Goal: Task Accomplishment & Management: Use online tool/utility

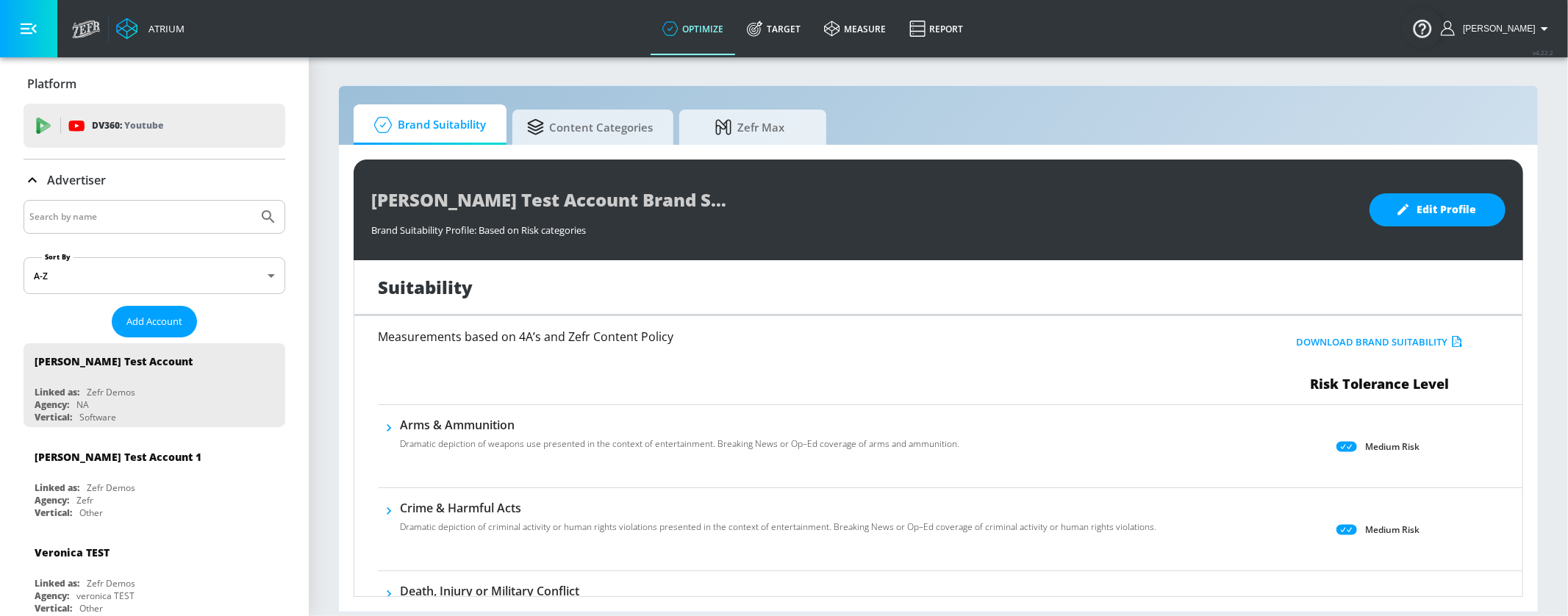
click at [70, 217] on input "Search by name" at bounding box center [140, 216] width 223 height 19
type input "general [PERSON_NAME]"
click at [277, 225] on icon "Submit Search" at bounding box center [268, 216] width 18 height 18
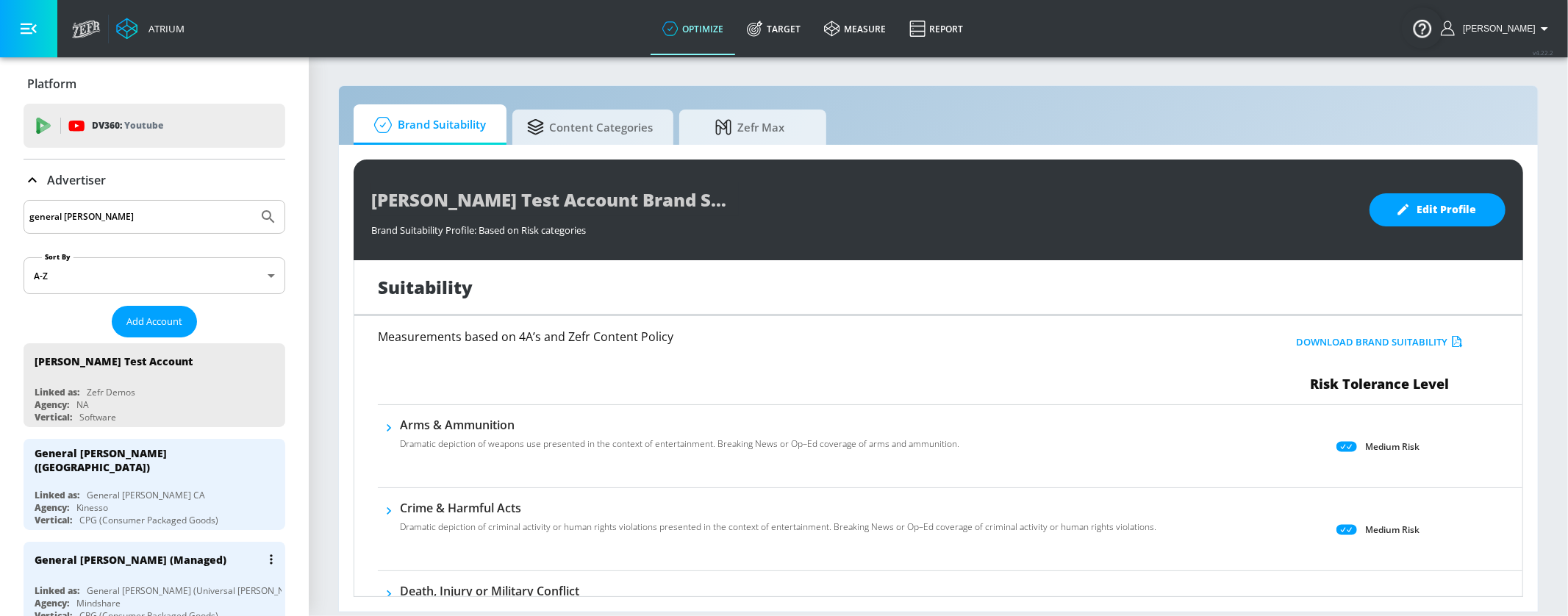
click at [194, 554] on div "General [PERSON_NAME] (Managed)" at bounding box center [158, 560] width 247 height 36
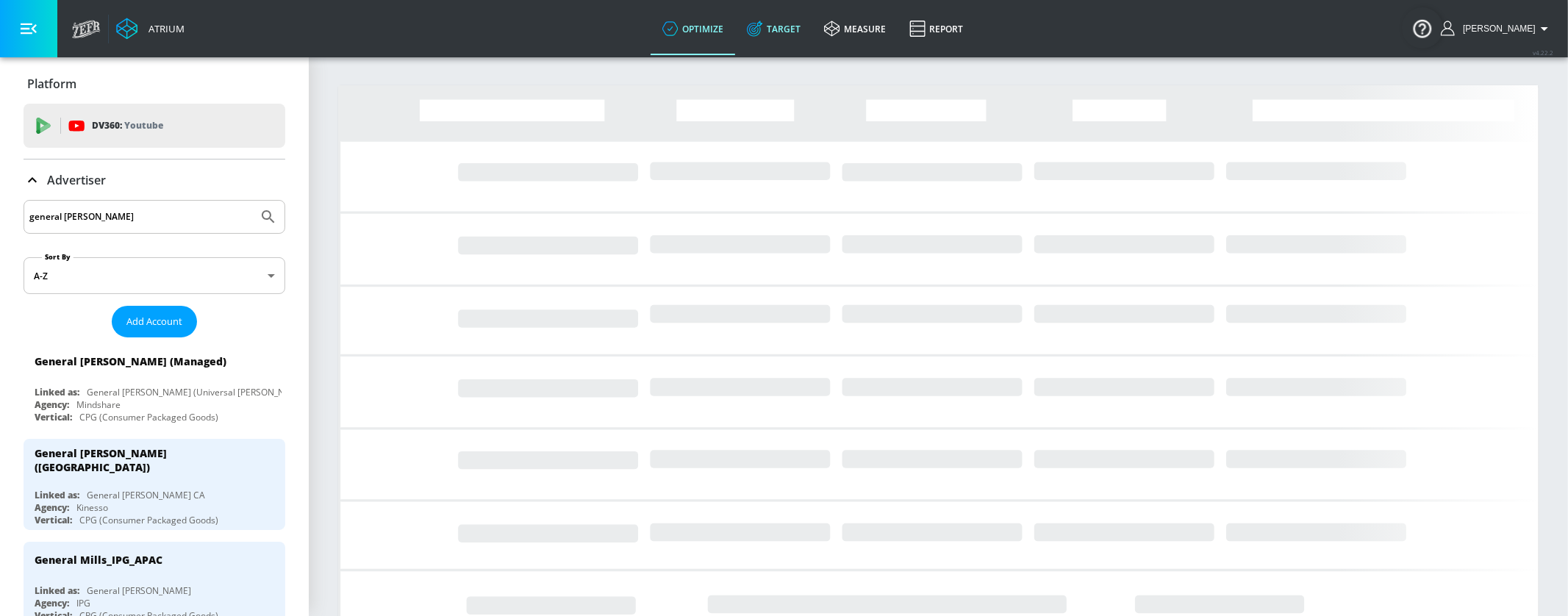
drag, startPoint x: 803, startPoint y: 19, endPoint x: 767, endPoint y: 8, distance: 37.6
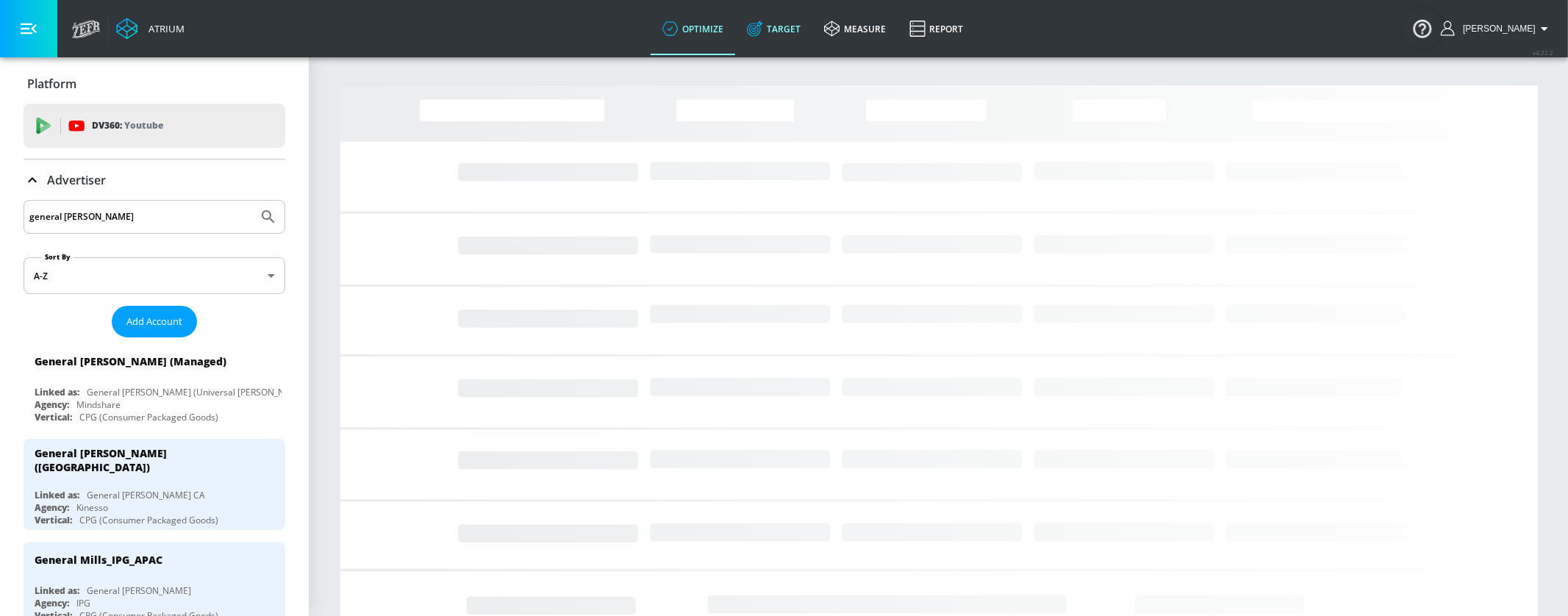
click at [803, 19] on link "Target" at bounding box center [774, 28] width 77 height 53
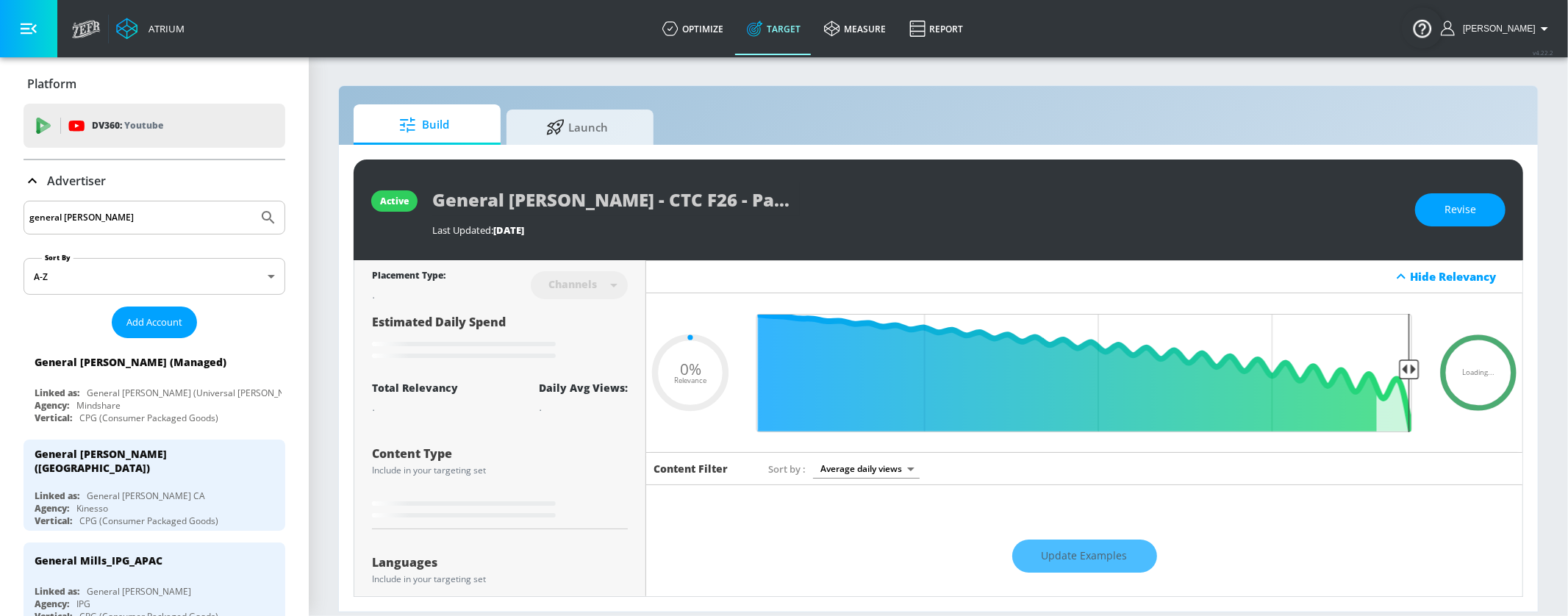
type input "0.05"
click at [611, 138] on span "Launch" at bounding box center [577, 125] width 112 height 36
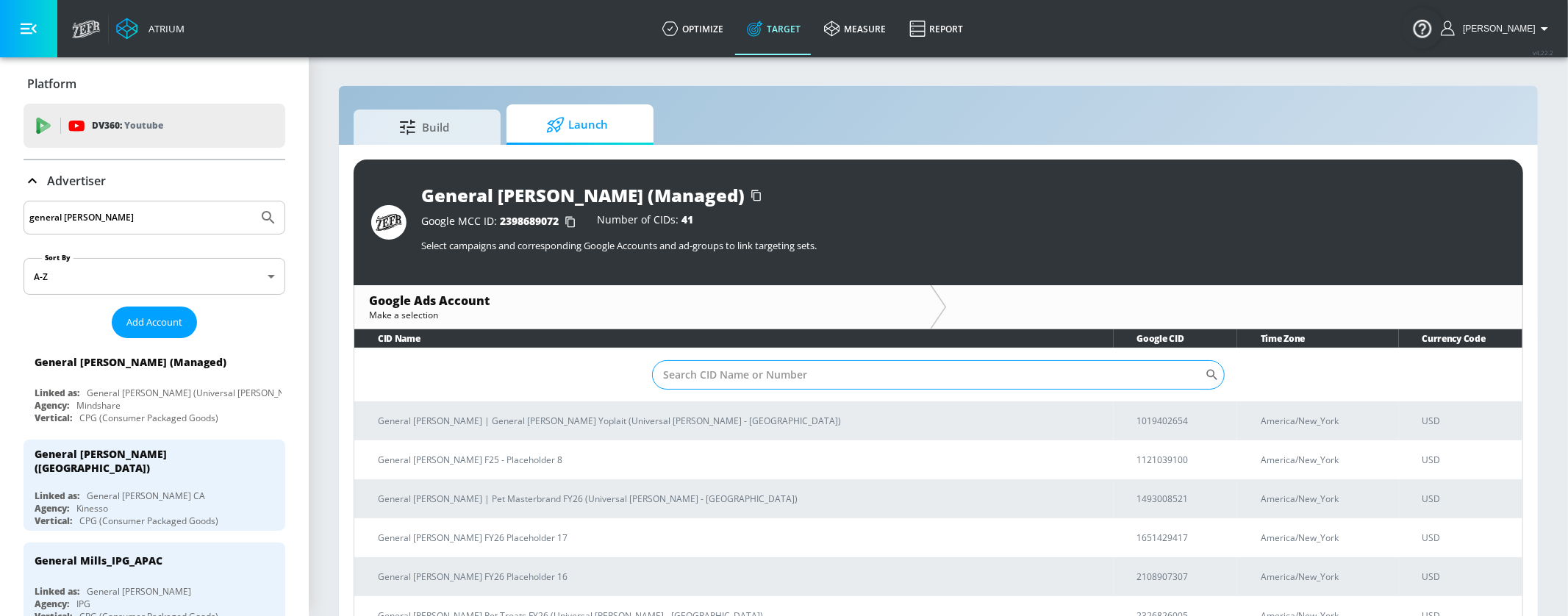
click at [814, 378] on input "Sort By" at bounding box center [928, 374] width 553 height 29
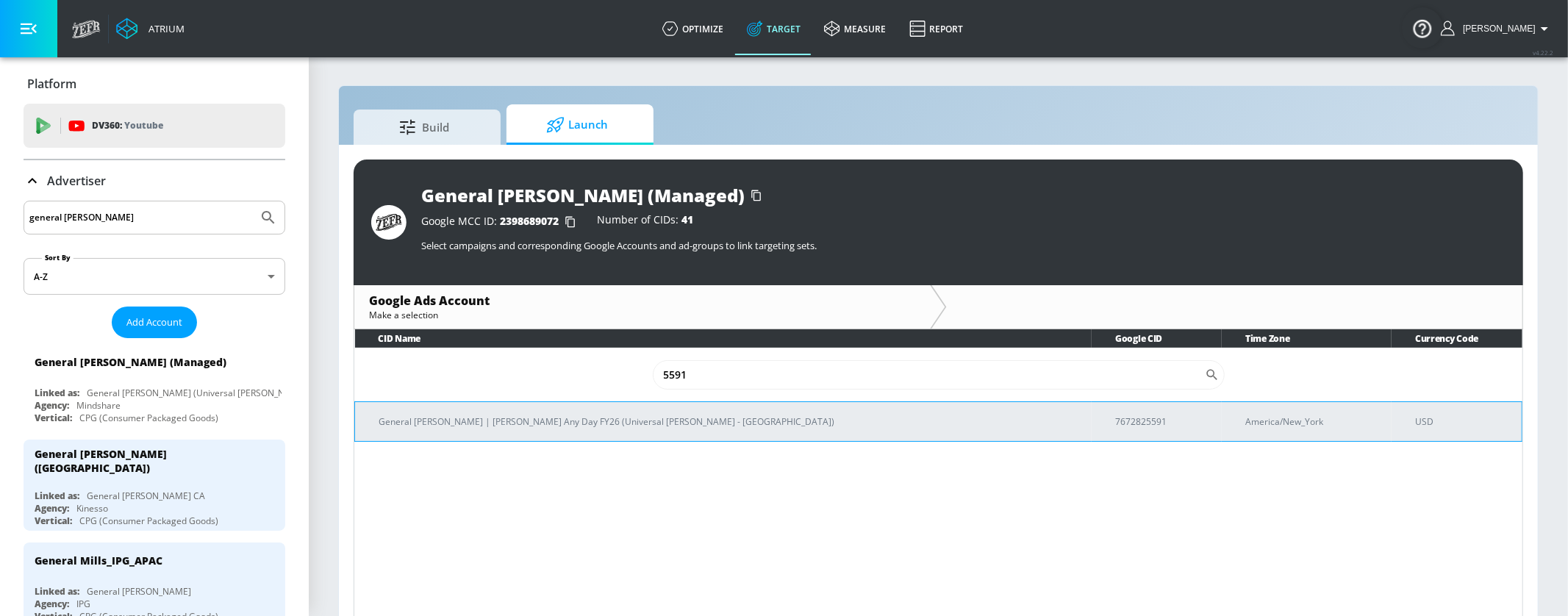
type input "5591"
click at [682, 419] on p "General [PERSON_NAME] | [PERSON_NAME] Any Day FY26 (Universal [PERSON_NAME] - […" at bounding box center [730, 421] width 702 height 15
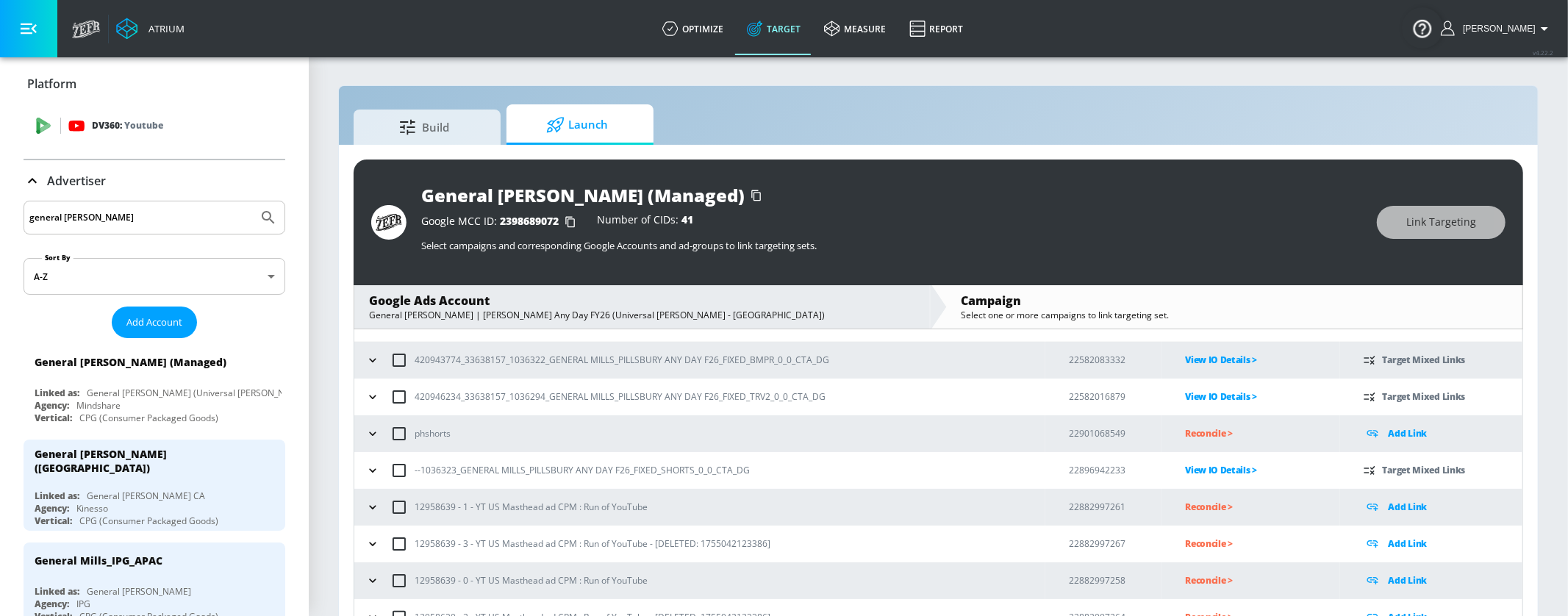
scroll to position [66, 0]
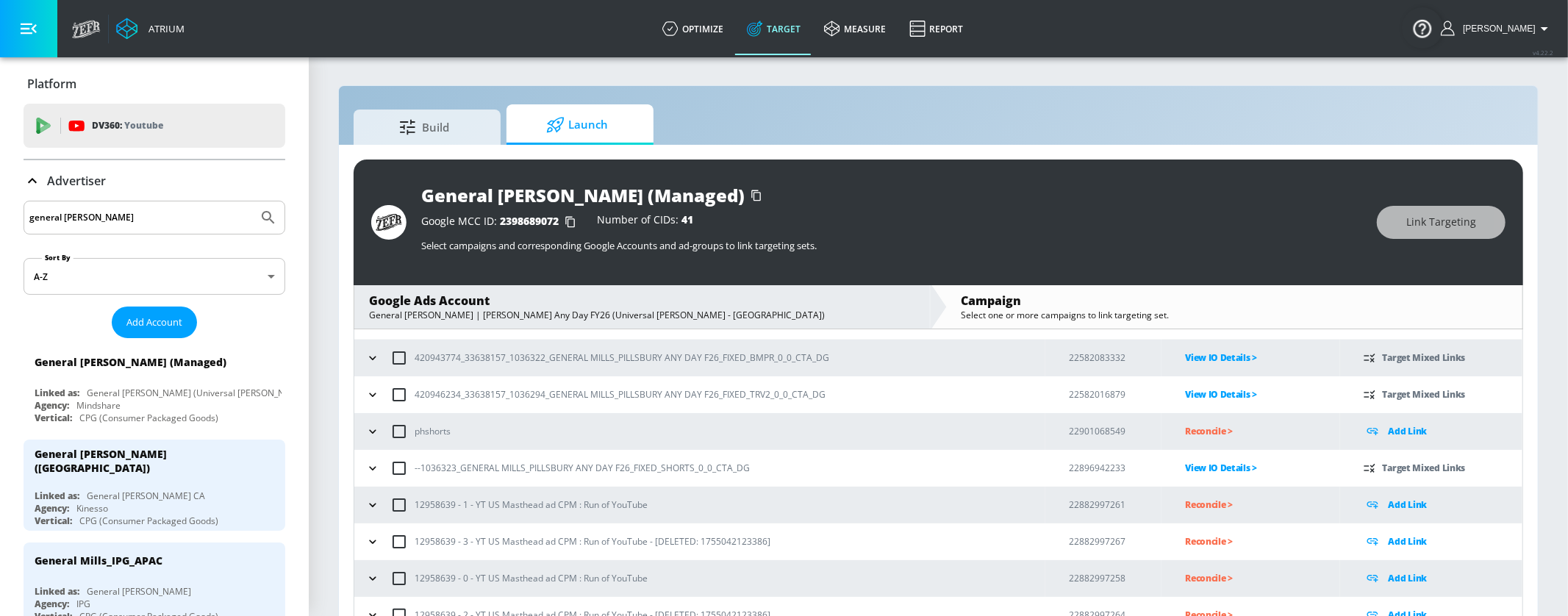
click at [374, 466] on icon "button" at bounding box center [372, 468] width 7 height 4
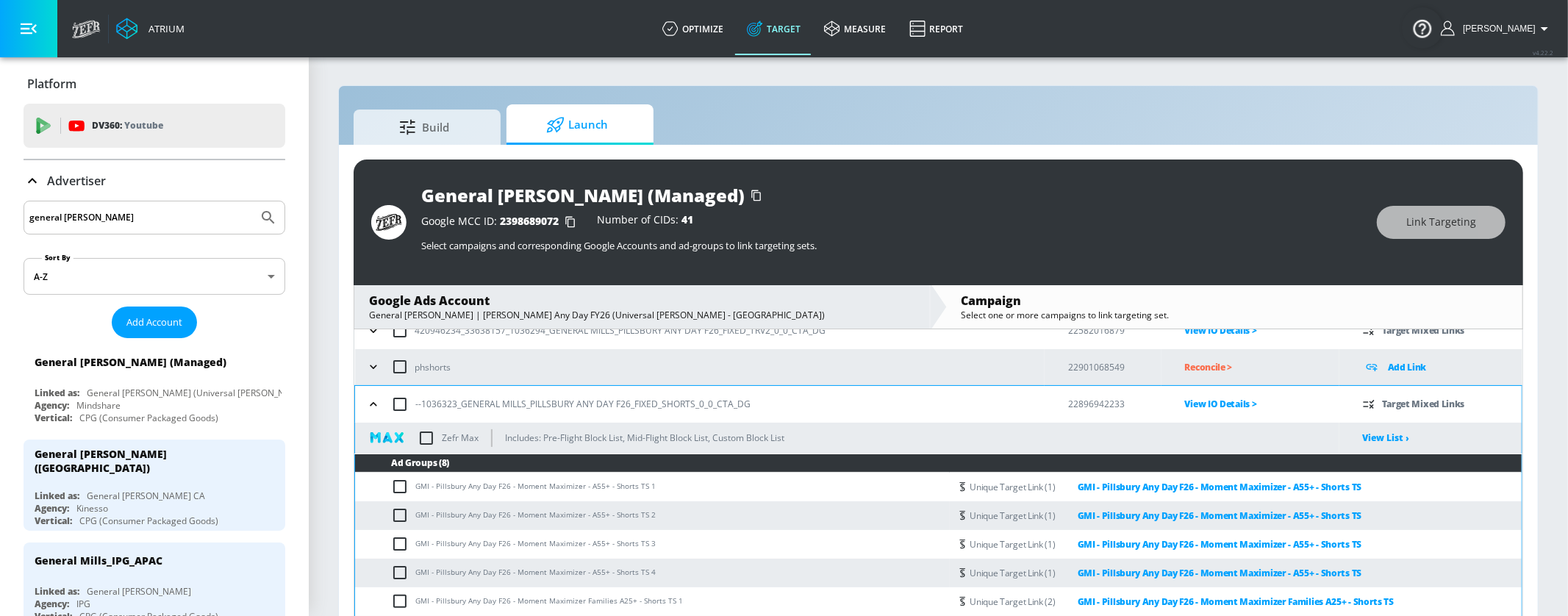
scroll to position [112, 0]
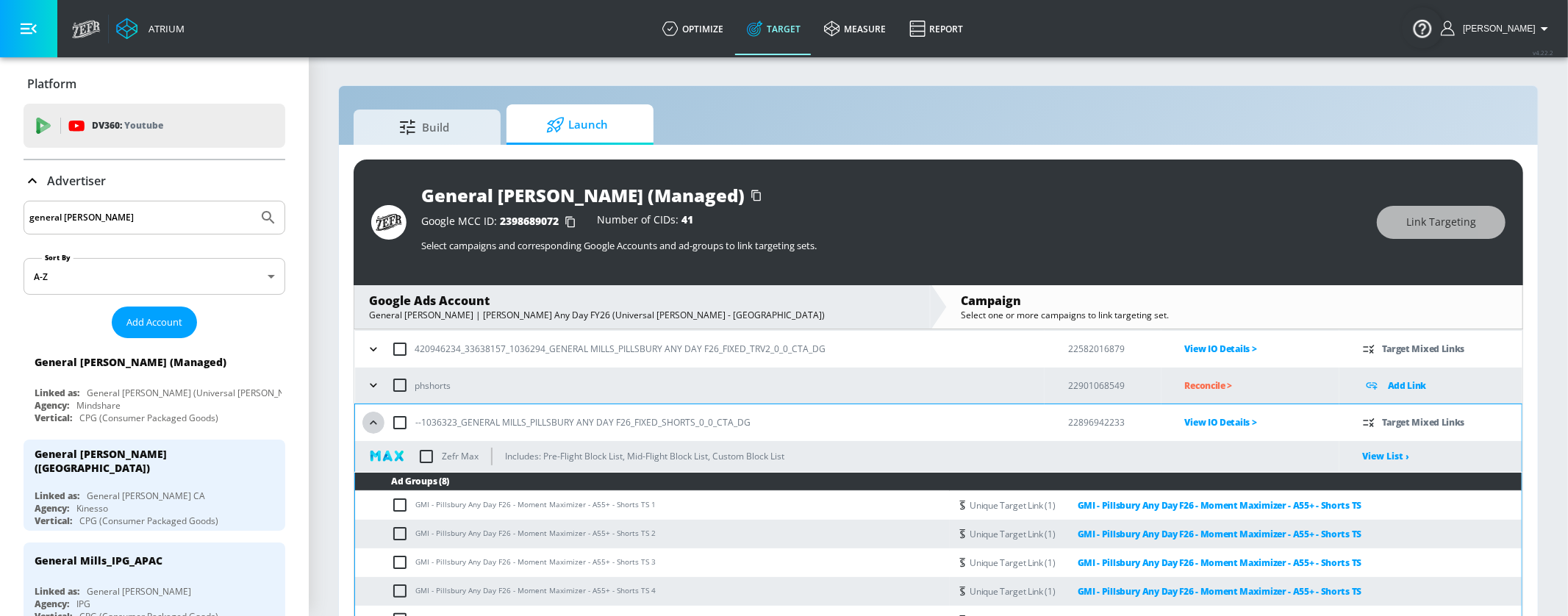
click at [372, 432] on button "button" at bounding box center [372, 422] width 22 height 22
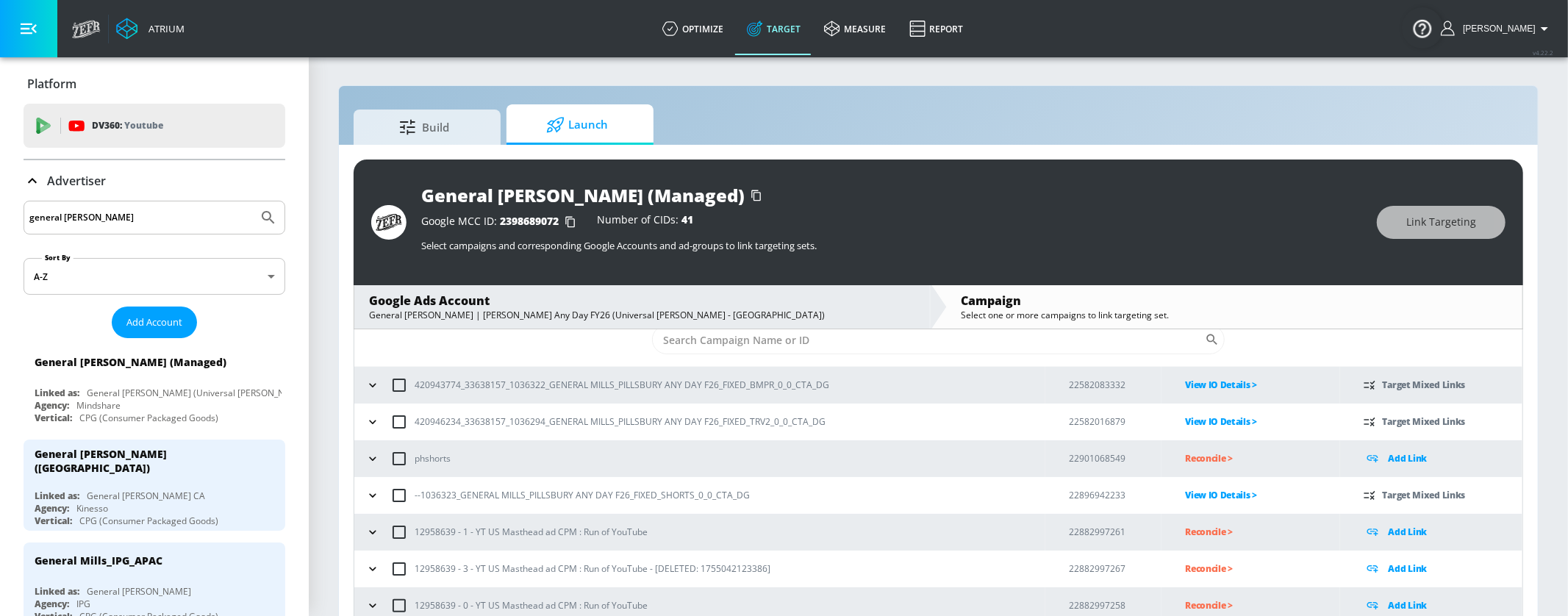
scroll to position [8, 0]
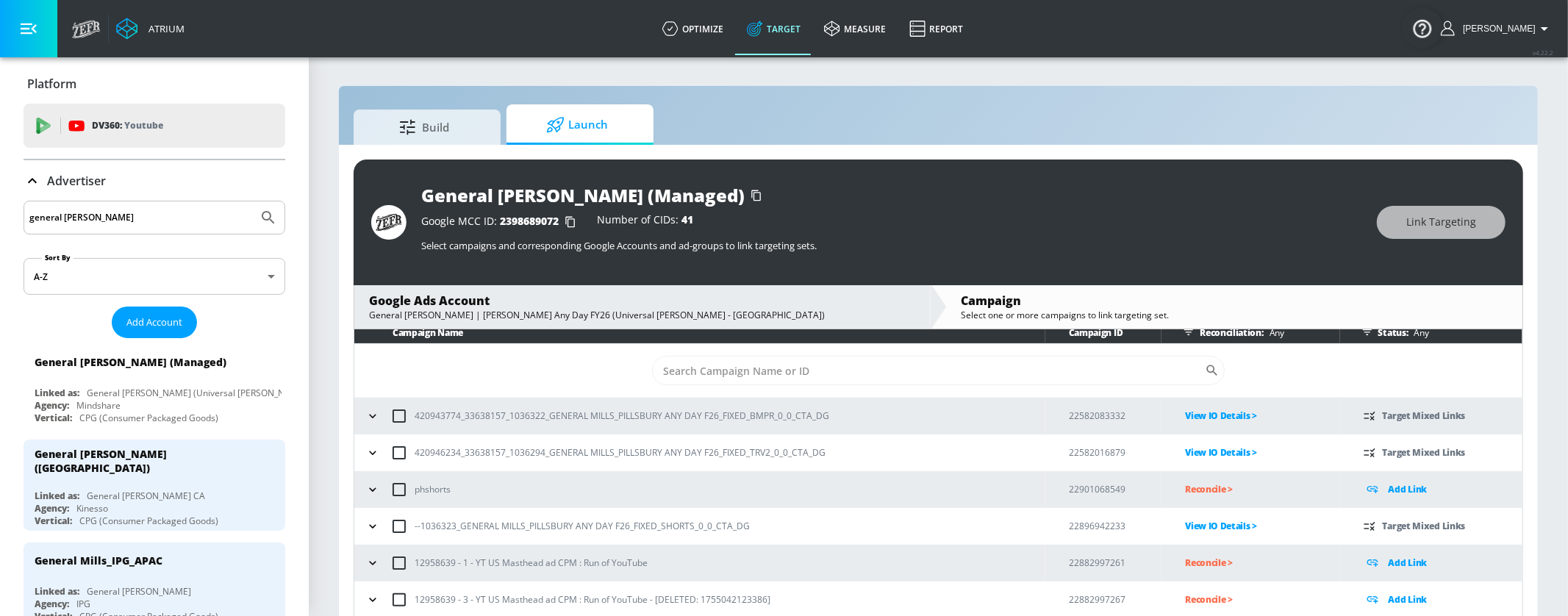
click at [372, 426] on button "button" at bounding box center [372, 416] width 22 height 22
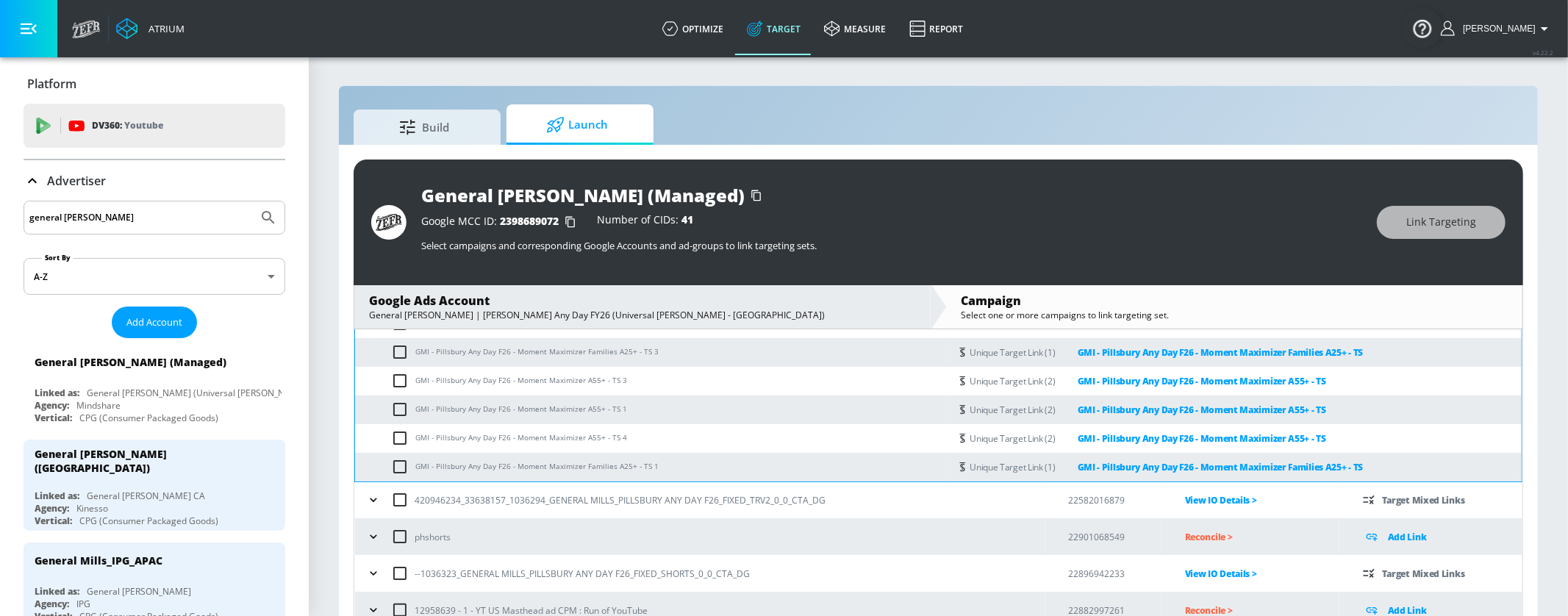
scroll to position [0, 0]
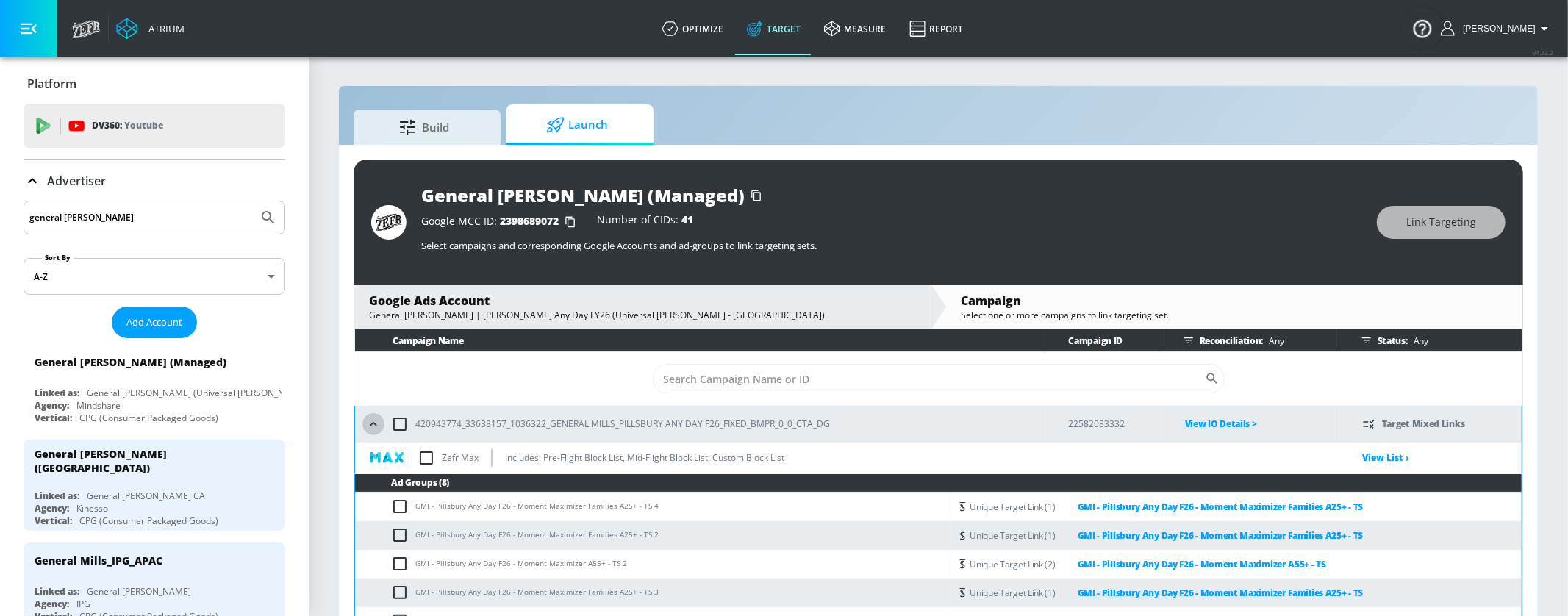
click at [372, 426] on icon "button" at bounding box center [373, 424] width 15 height 15
